Goal: Complete application form

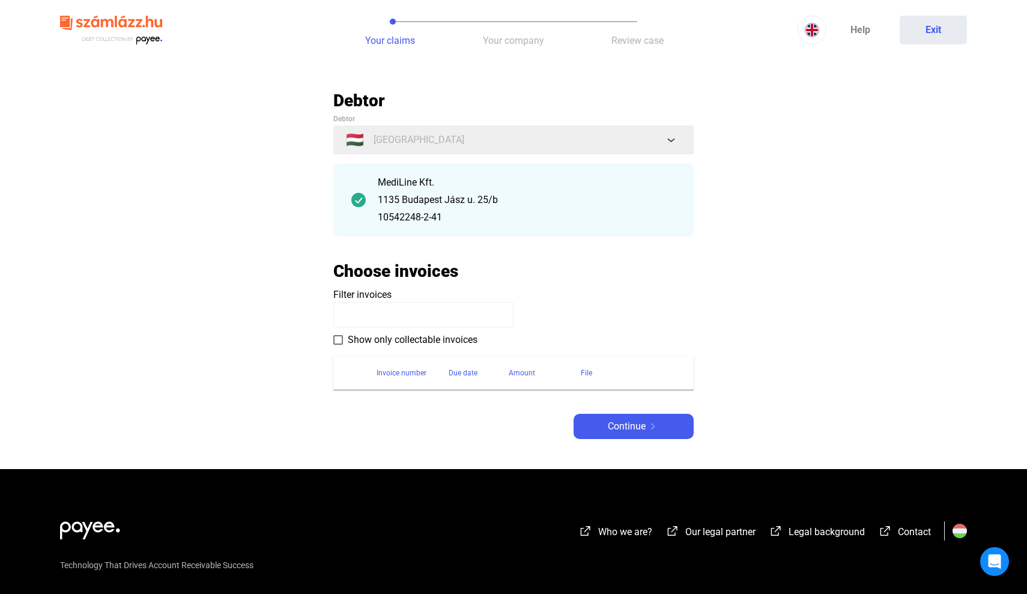
scroll to position [88, 0]
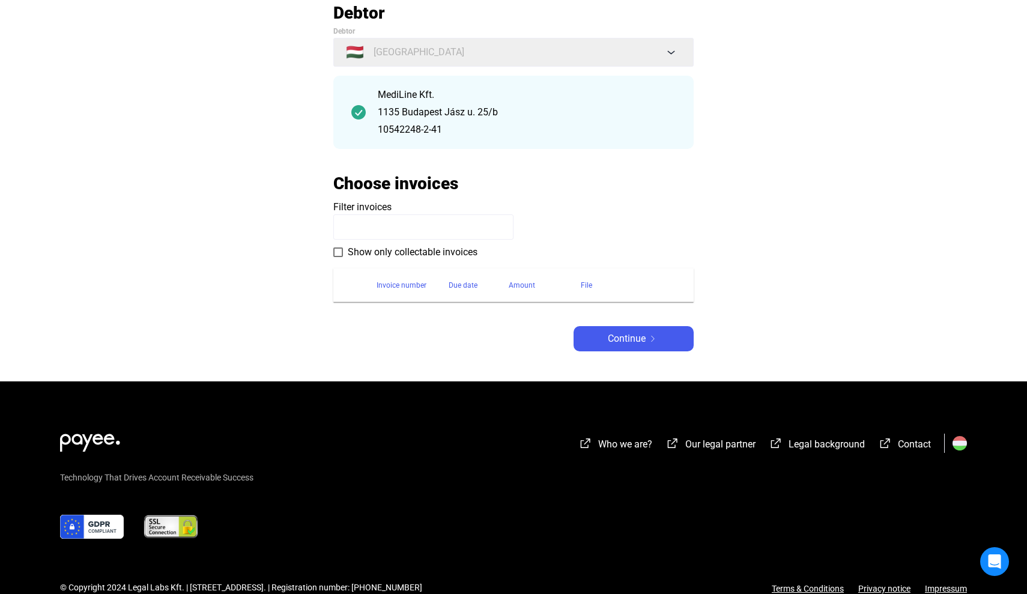
click at [354, 222] on input at bounding box center [423, 226] width 180 height 25
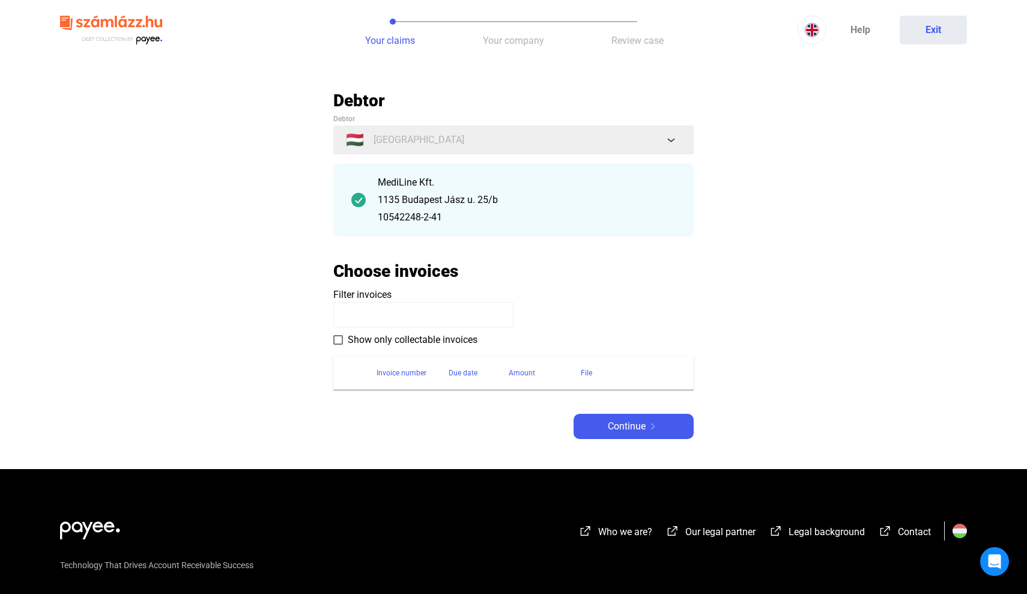
scroll to position [0, 0]
click at [380, 35] on span "Your claims" at bounding box center [390, 40] width 50 height 11
click at [410, 200] on div "1135 Budapest Jász u. 25/b" at bounding box center [527, 200] width 298 height 14
click at [622, 428] on span "Continue" at bounding box center [627, 426] width 38 height 14
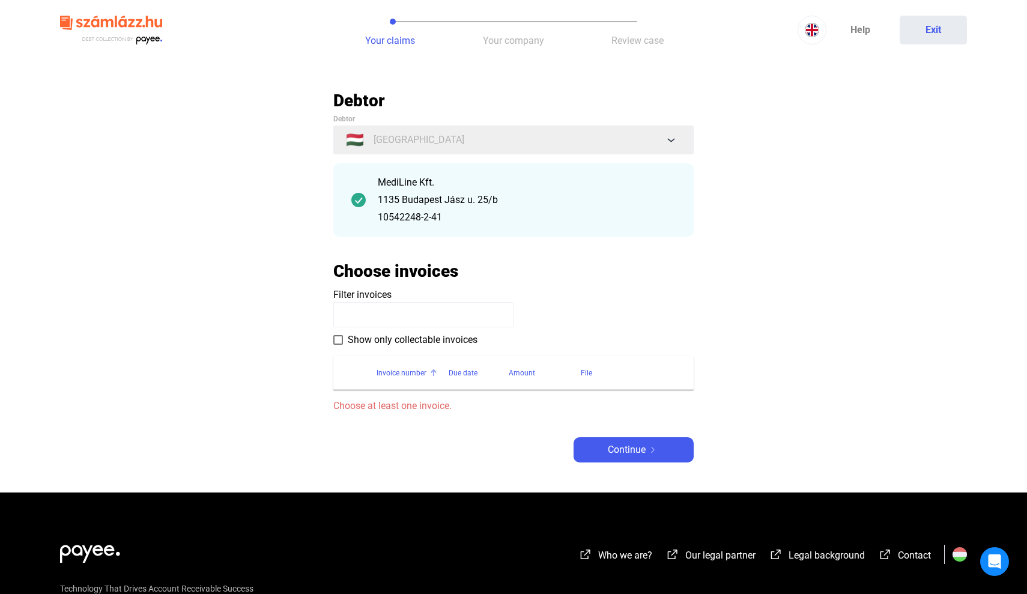
click at [404, 377] on div "Invoice number" at bounding box center [402, 373] width 50 height 14
click at [410, 405] on span "Choose at least one invoice." at bounding box center [513, 406] width 360 height 14
click at [341, 341] on span at bounding box center [338, 340] width 10 height 10
click at [378, 311] on input at bounding box center [423, 314] width 180 height 25
type input "*"
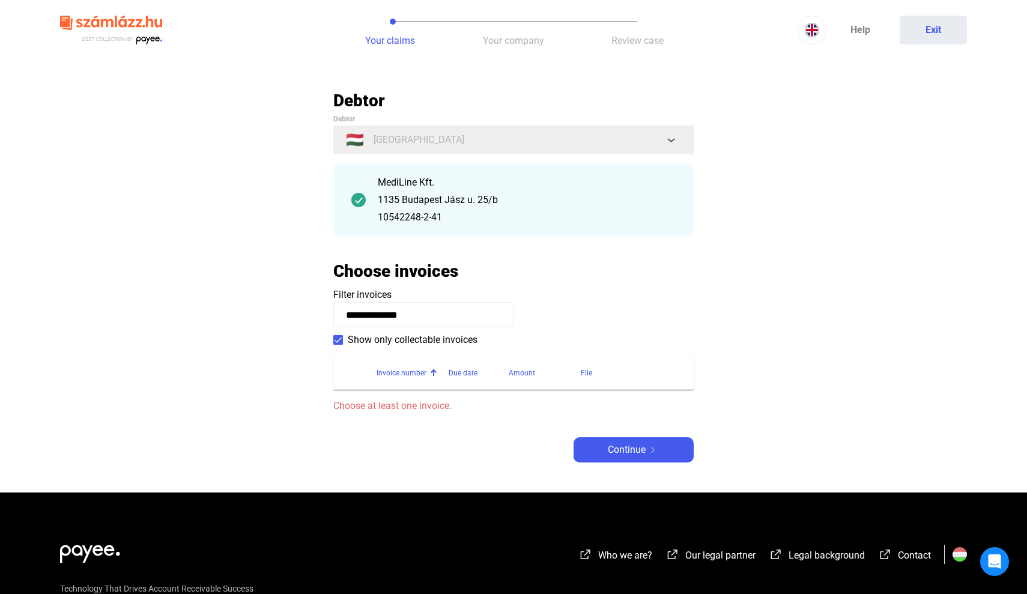
type input "**********"
click at [337, 340] on span at bounding box center [338, 340] width 10 height 10
click at [433, 316] on input "**********" at bounding box center [423, 314] width 180 height 25
click at [463, 369] on div "Due date" at bounding box center [463, 373] width 29 height 14
click at [509, 369] on div "Amount" at bounding box center [522, 373] width 26 height 14
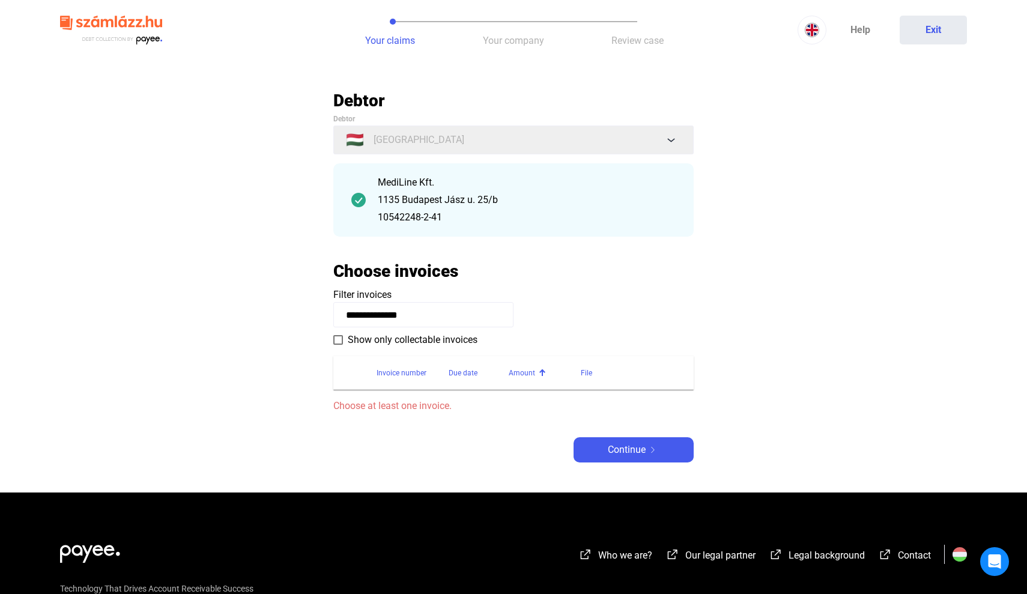
click at [583, 372] on div "File" at bounding box center [586, 373] width 11 height 14
click at [389, 31] on button "Your claims" at bounding box center [390, 30] width 124 height 60
click at [808, 30] on img at bounding box center [812, 30] width 14 height 14
click at [810, 57] on img at bounding box center [814, 59] width 14 height 14
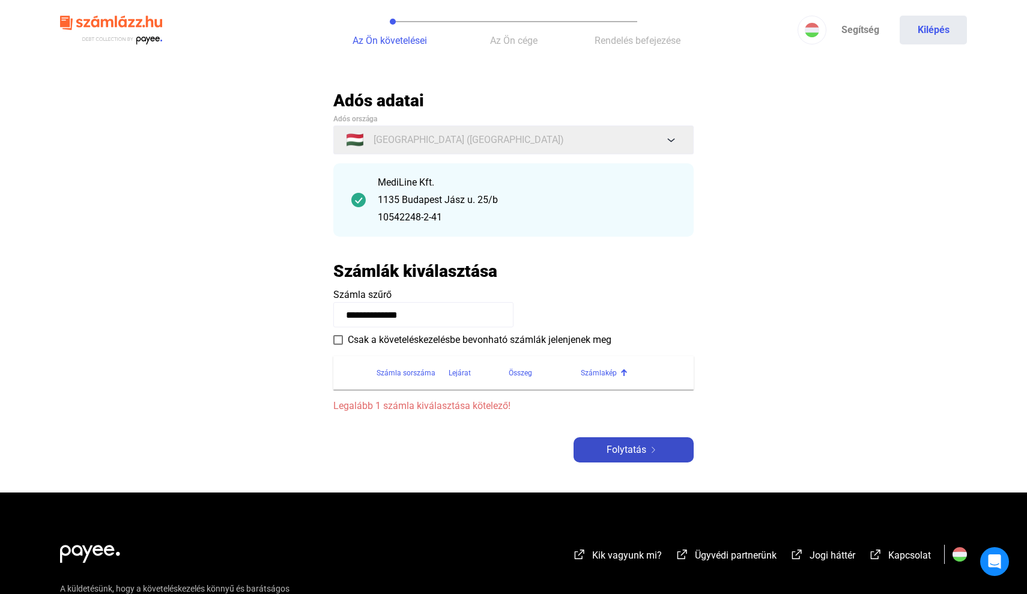
click at [617, 448] on span "Folytatás" at bounding box center [627, 450] width 40 height 14
click at [393, 376] on div "Számla sorszáma" at bounding box center [406, 373] width 59 height 14
click at [382, 397] on section "Számla sorszáma Lejárat Összeg Számlakép Legalább 1 számla kiválasztása kötelez…" at bounding box center [513, 380] width 360 height 67
click at [403, 193] on div "1135 Budapest Jász u. 25/b" at bounding box center [527, 200] width 298 height 14
click at [402, 193] on div "1135 Budapest Jász u. 25/b" at bounding box center [527, 200] width 298 height 14
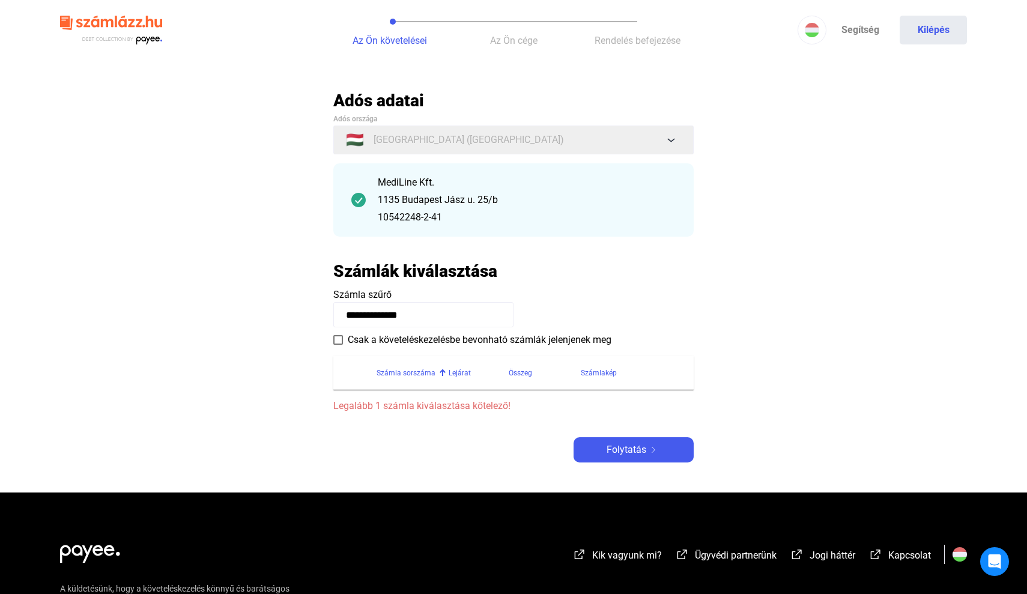
click at [402, 193] on div "1135 Budapest Jász u. 25/b" at bounding box center [527, 200] width 298 height 14
click at [236, 210] on main "**********" at bounding box center [513, 291] width 1027 height 403
